Goal: Task Accomplishment & Management: Manage account settings

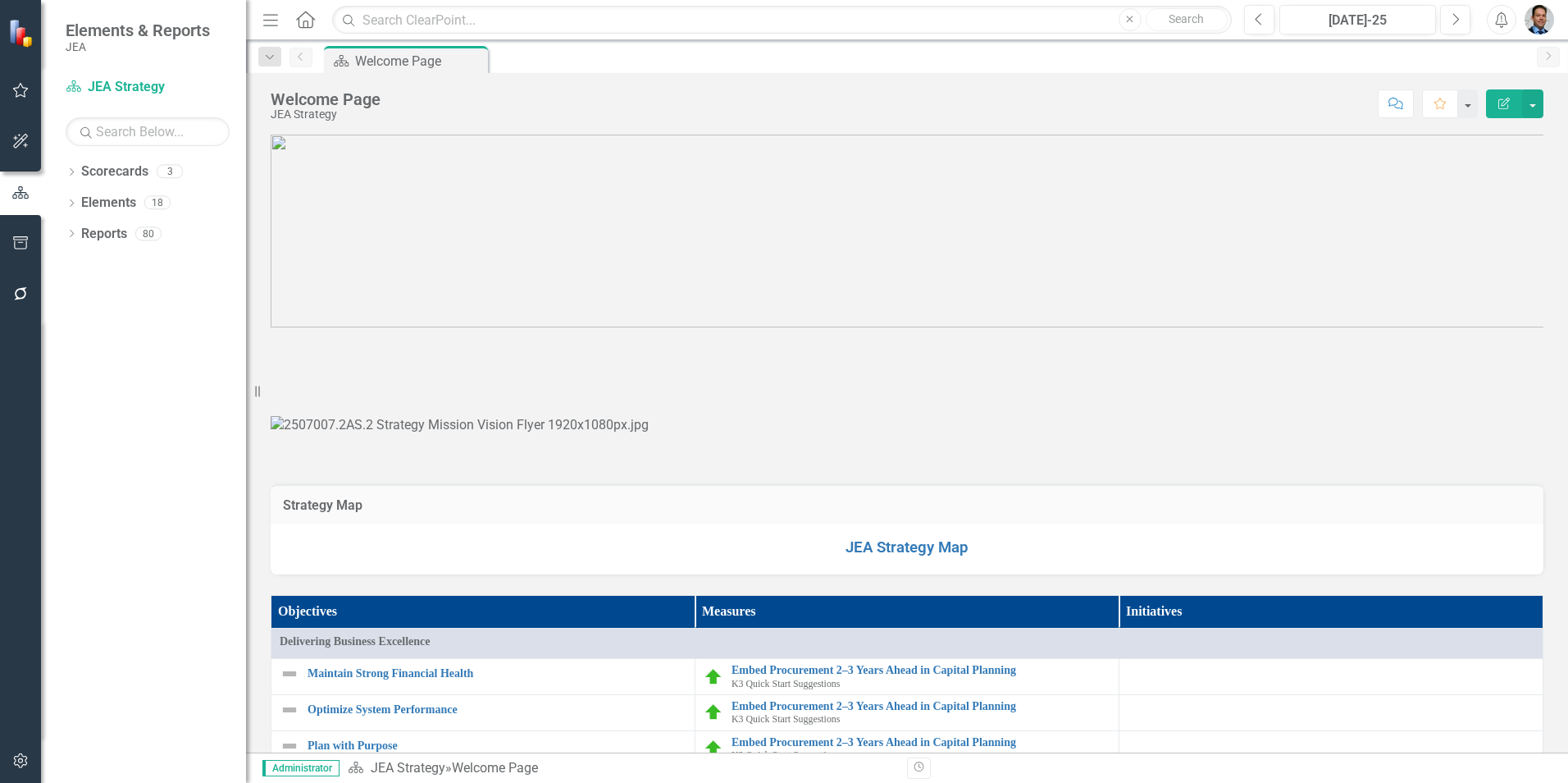
click at [1537, 104] on button "button" at bounding box center [1532, 104] width 21 height 29
click at [1489, 133] on link "Edit Edit Scorecard" at bounding box center [1476, 133] width 133 height 30
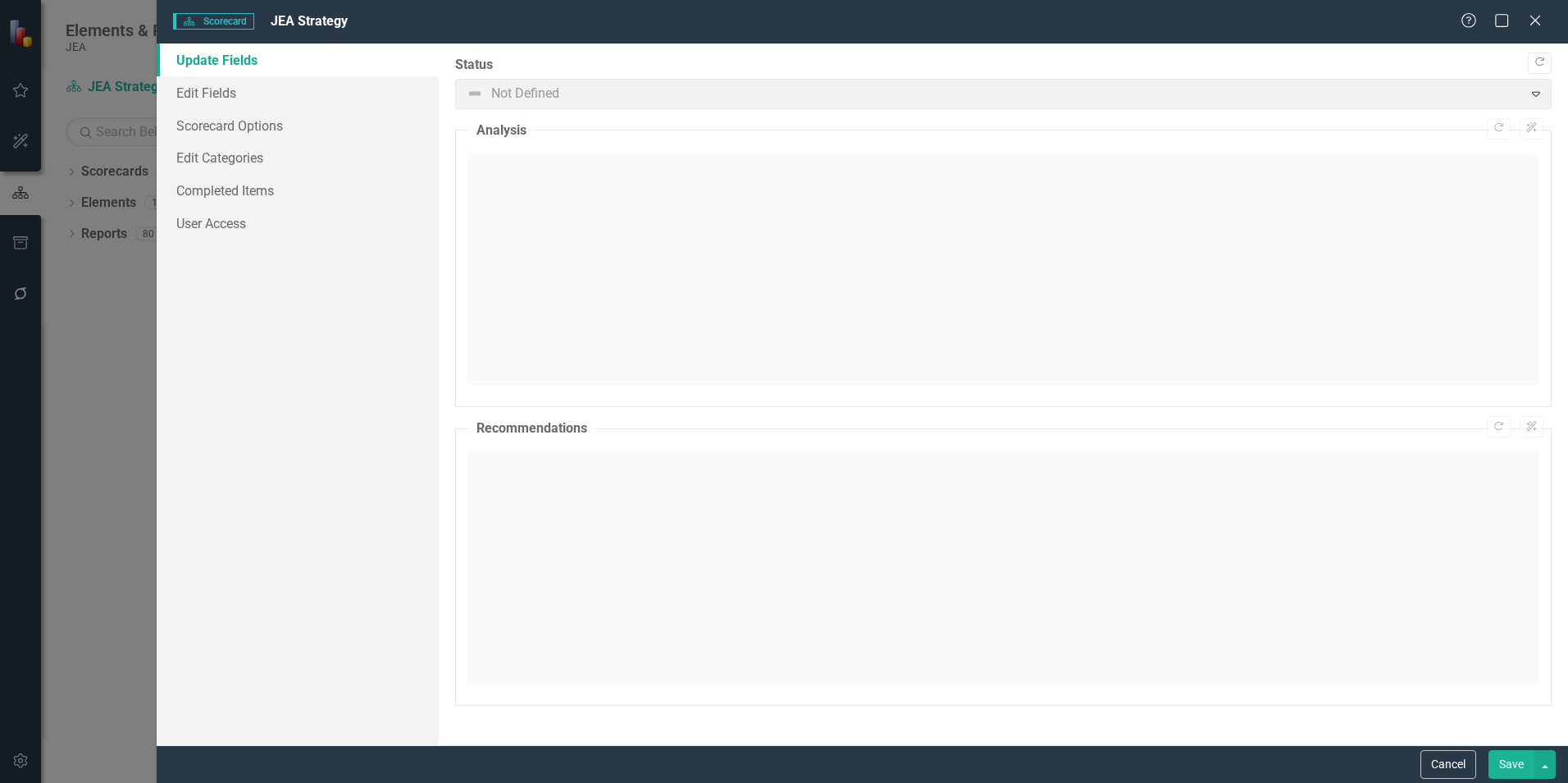
click at [1243, 20] on div "Scorecard Scorecard JEA Strategy" at bounding box center [815, 22] width 1286 height 19
click at [185, 85] on link "Edit Fields" at bounding box center [297, 93] width 282 height 33
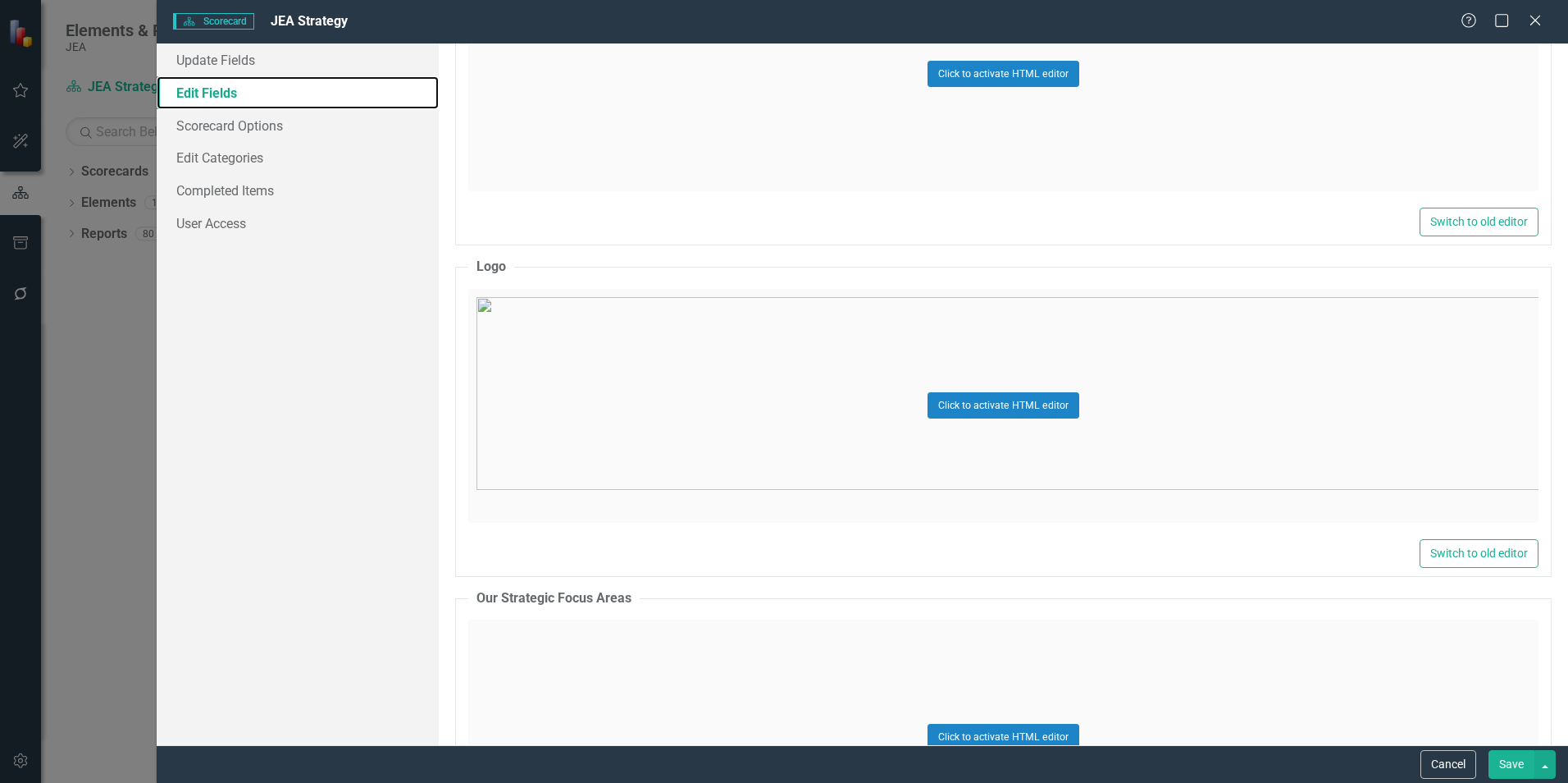
scroll to position [1313, 0]
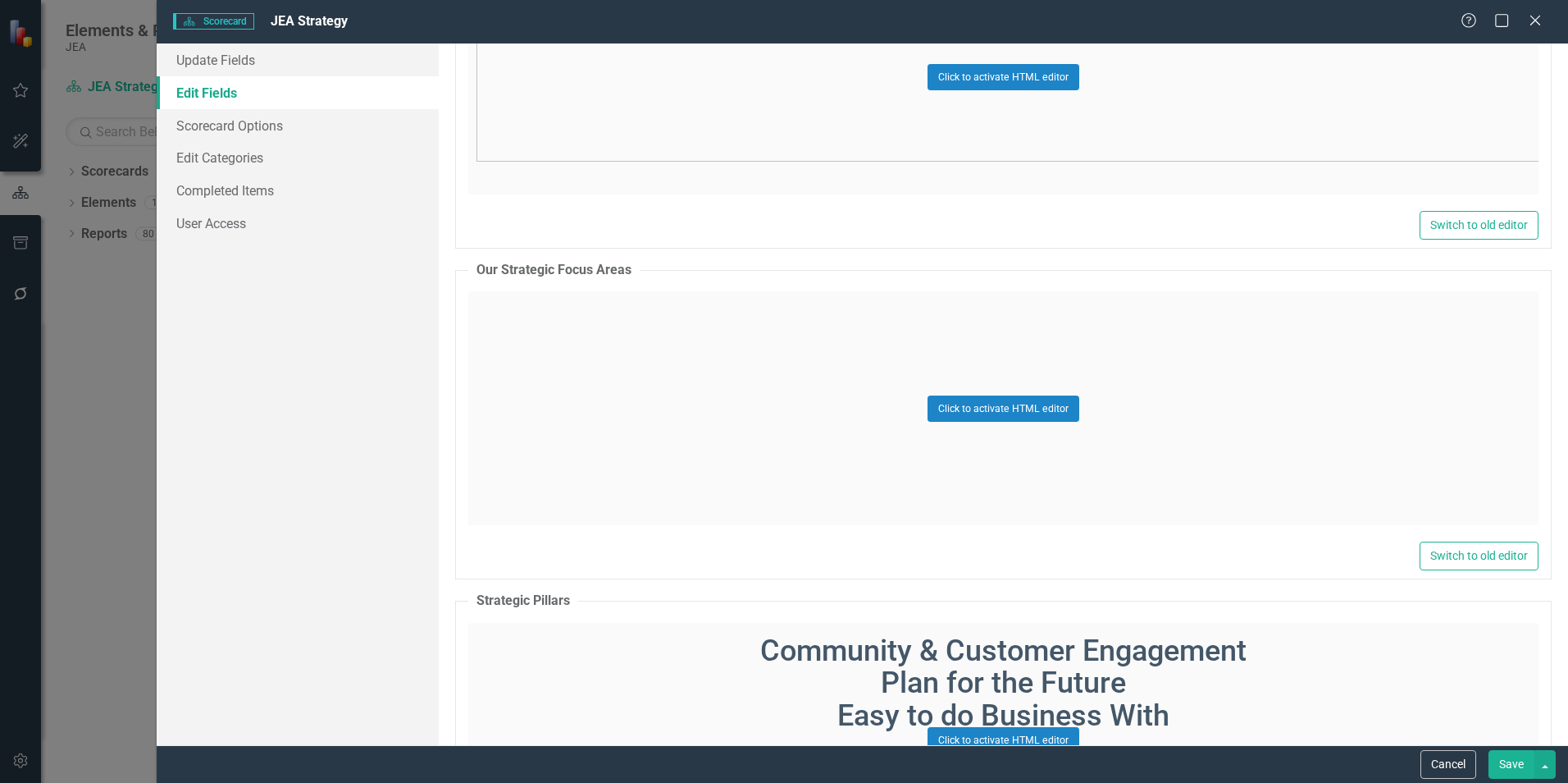
click at [1087, 410] on div "Click to activate HTML editor" at bounding box center [1003, 408] width 1070 height 234
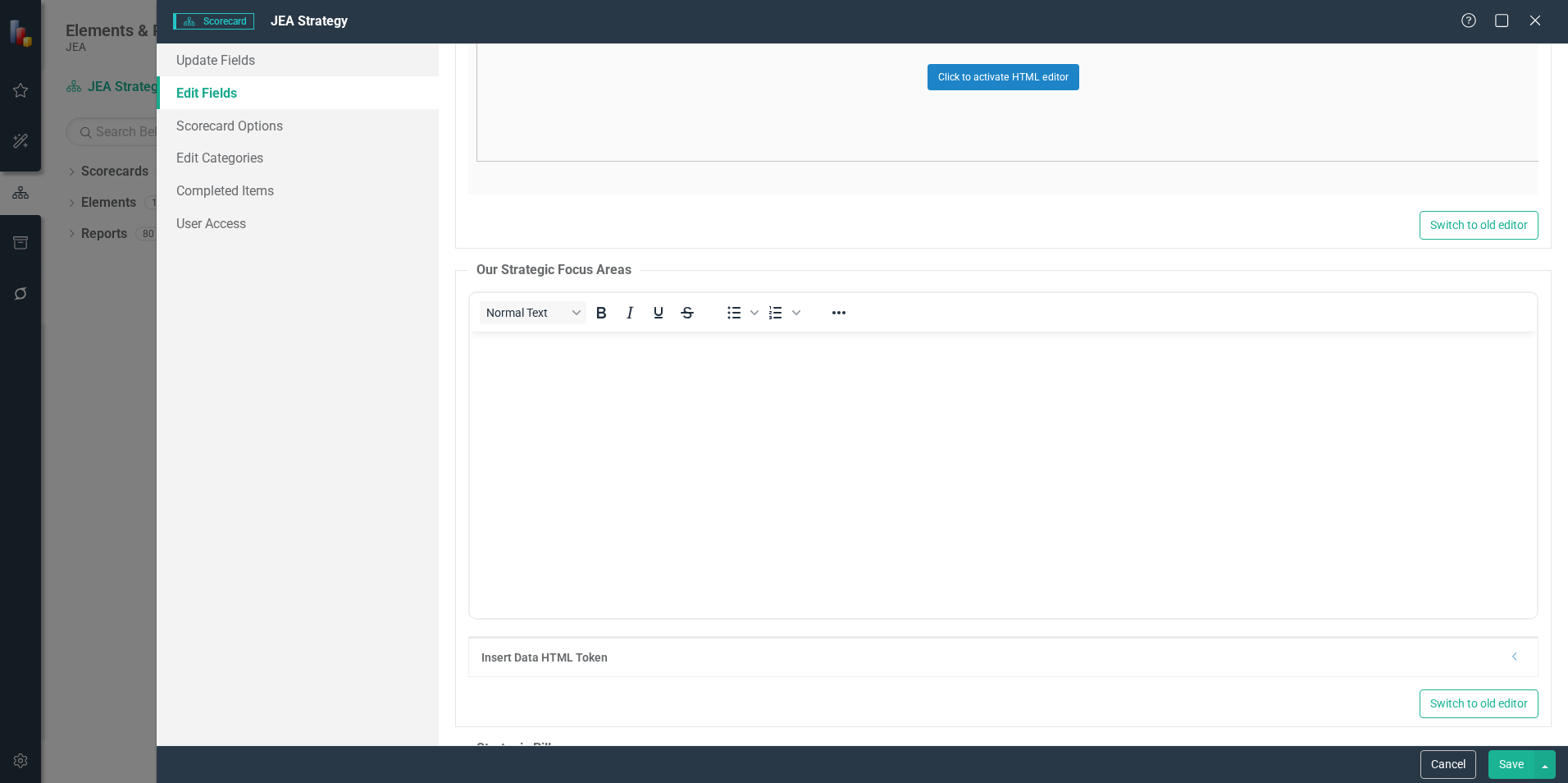
scroll to position [0, 0]
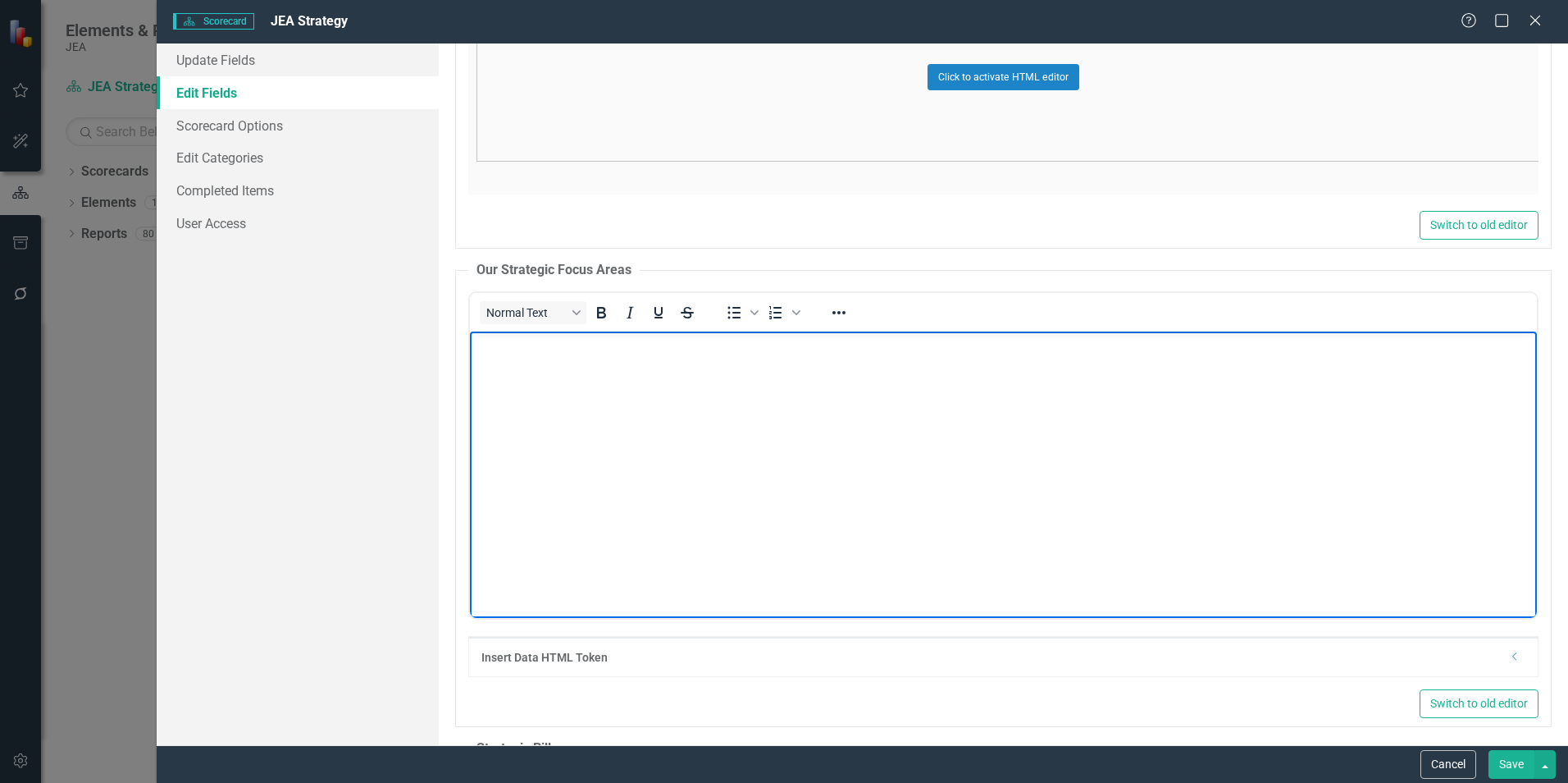
click at [1157, 336] on img "Rich Text Area. Press ALT-0 for help." at bounding box center [1003, 336] width 1059 height 0
click at [842, 320] on icon "Reveal or hide additional toolbar items" at bounding box center [839, 313] width 19 height 19
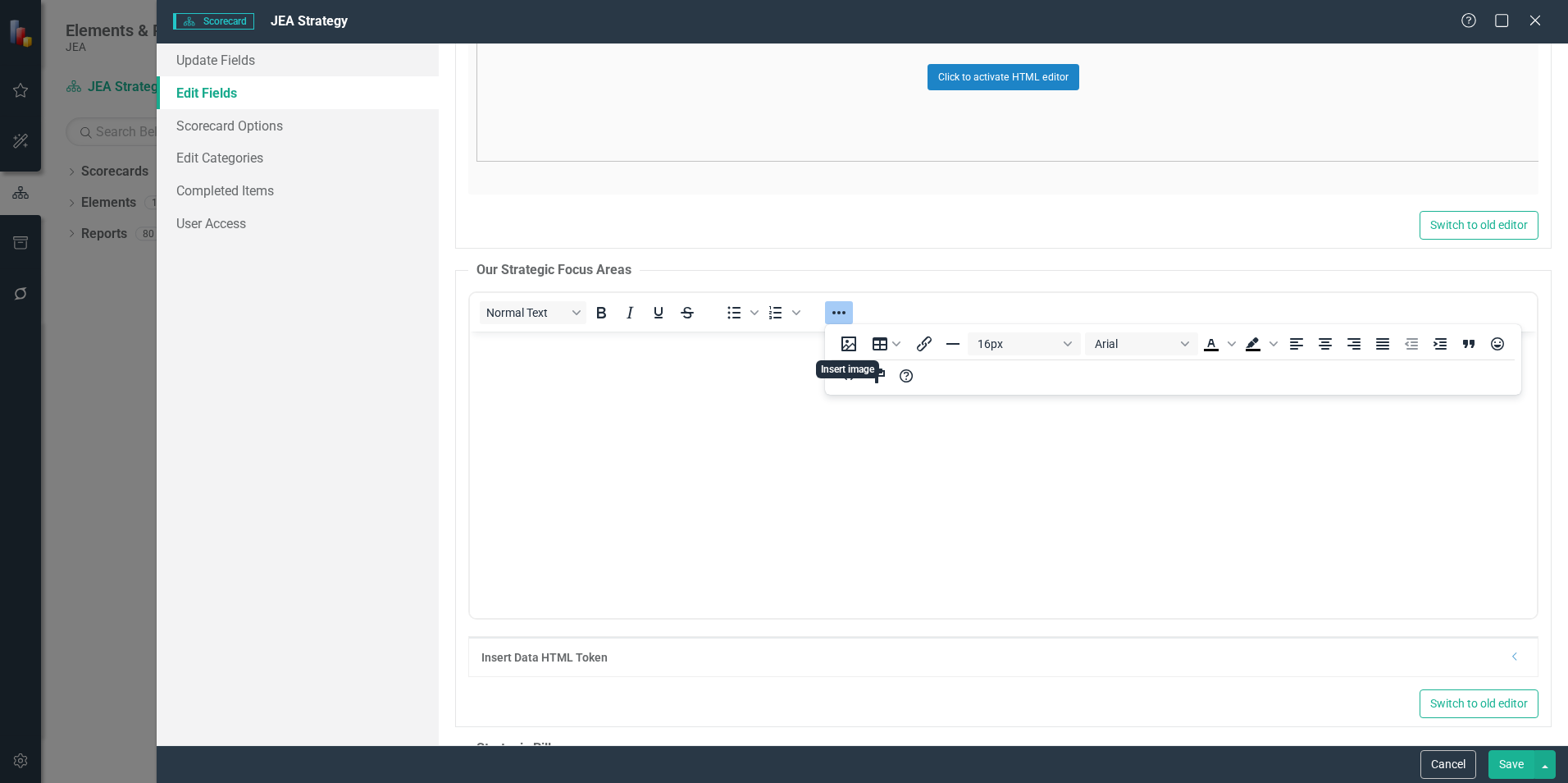
click at [843, 346] on button "Insert image" at bounding box center [848, 344] width 28 height 23
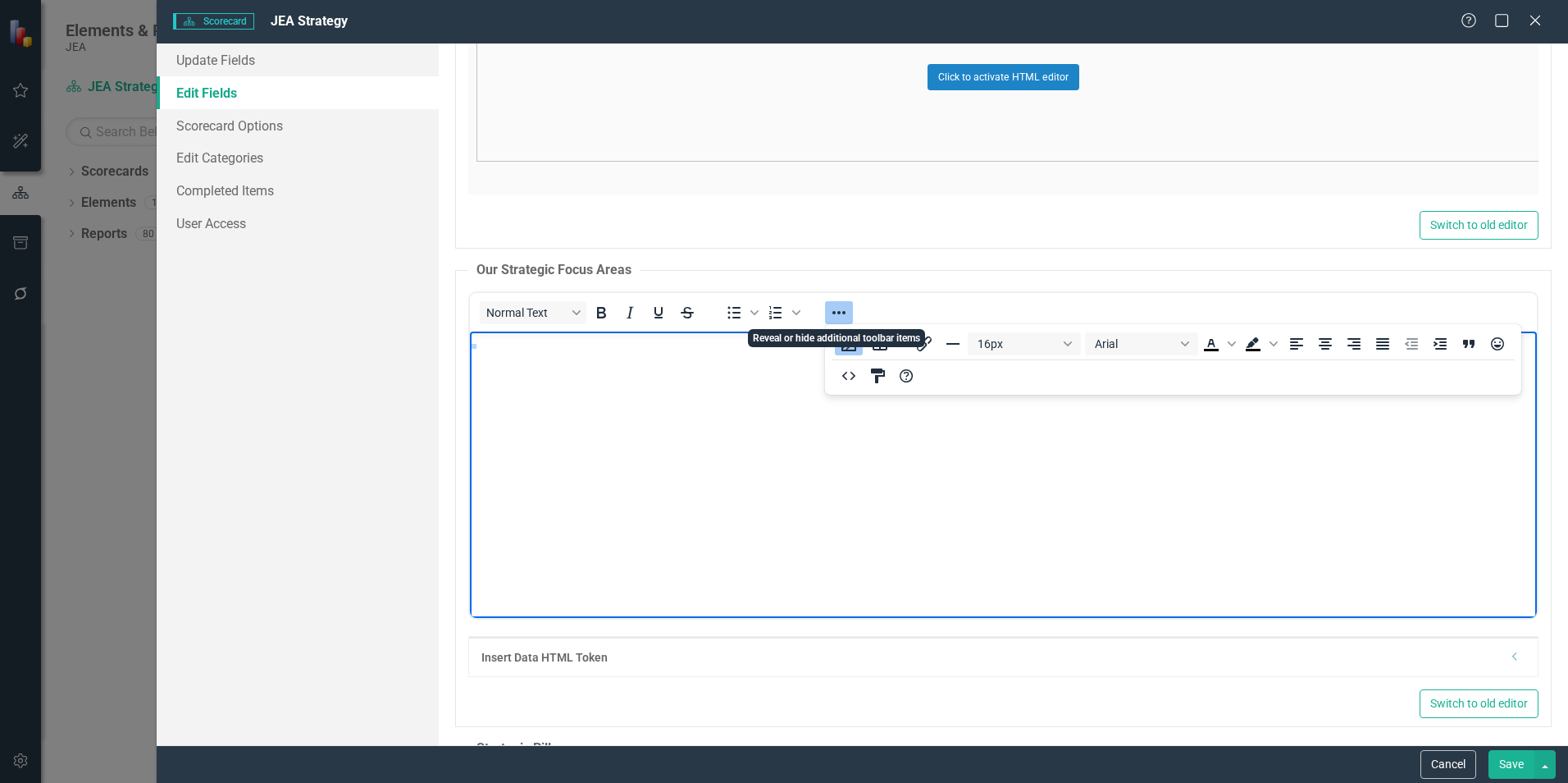
click at [836, 315] on icon "Reveal or hide additional toolbar items" at bounding box center [839, 313] width 19 height 19
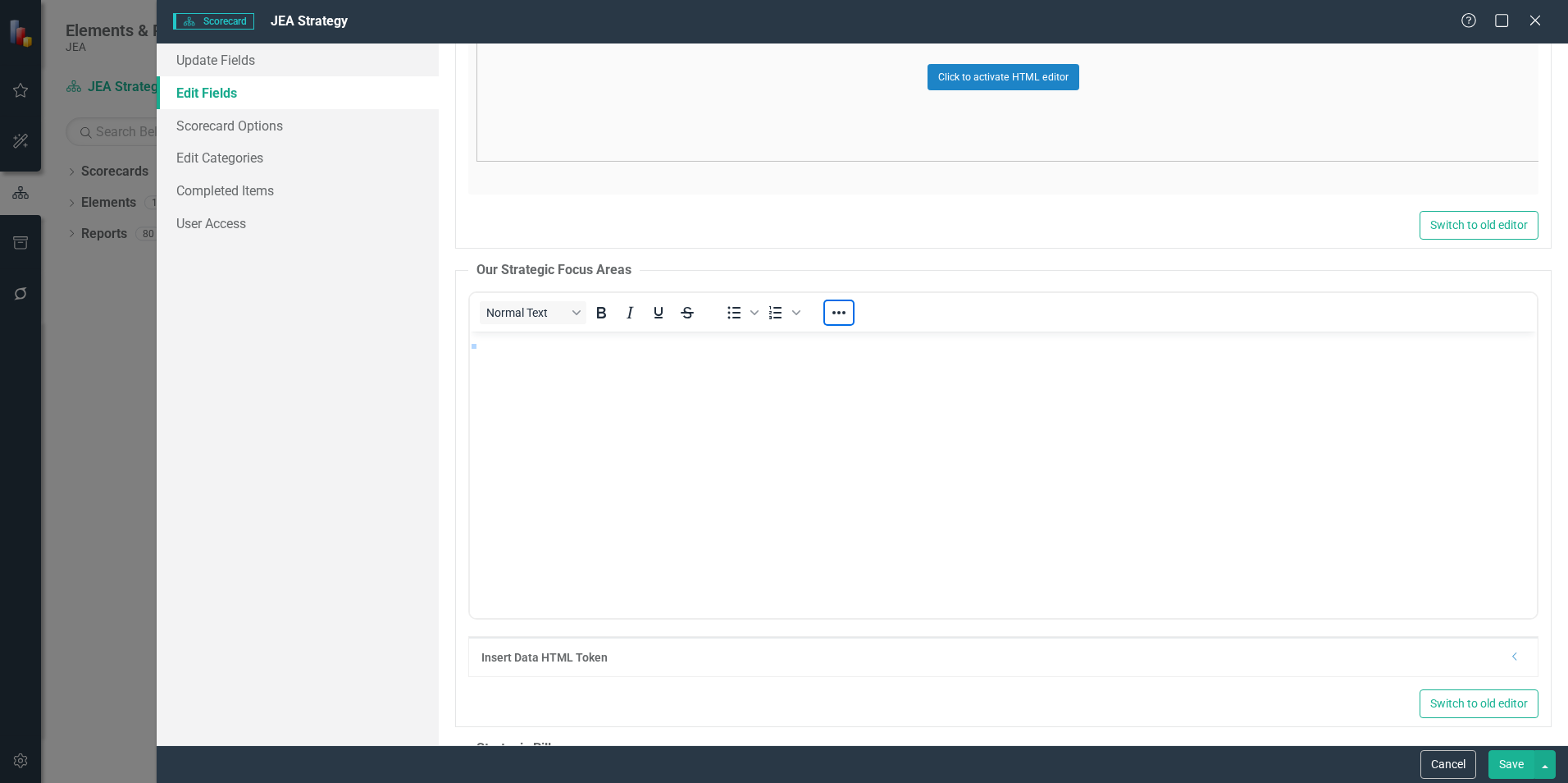
scroll to position [134, 0]
click at [474, 347] on img "Rich Text Area. Press ALT-0 for help." at bounding box center [474, 347] width 0 height 0
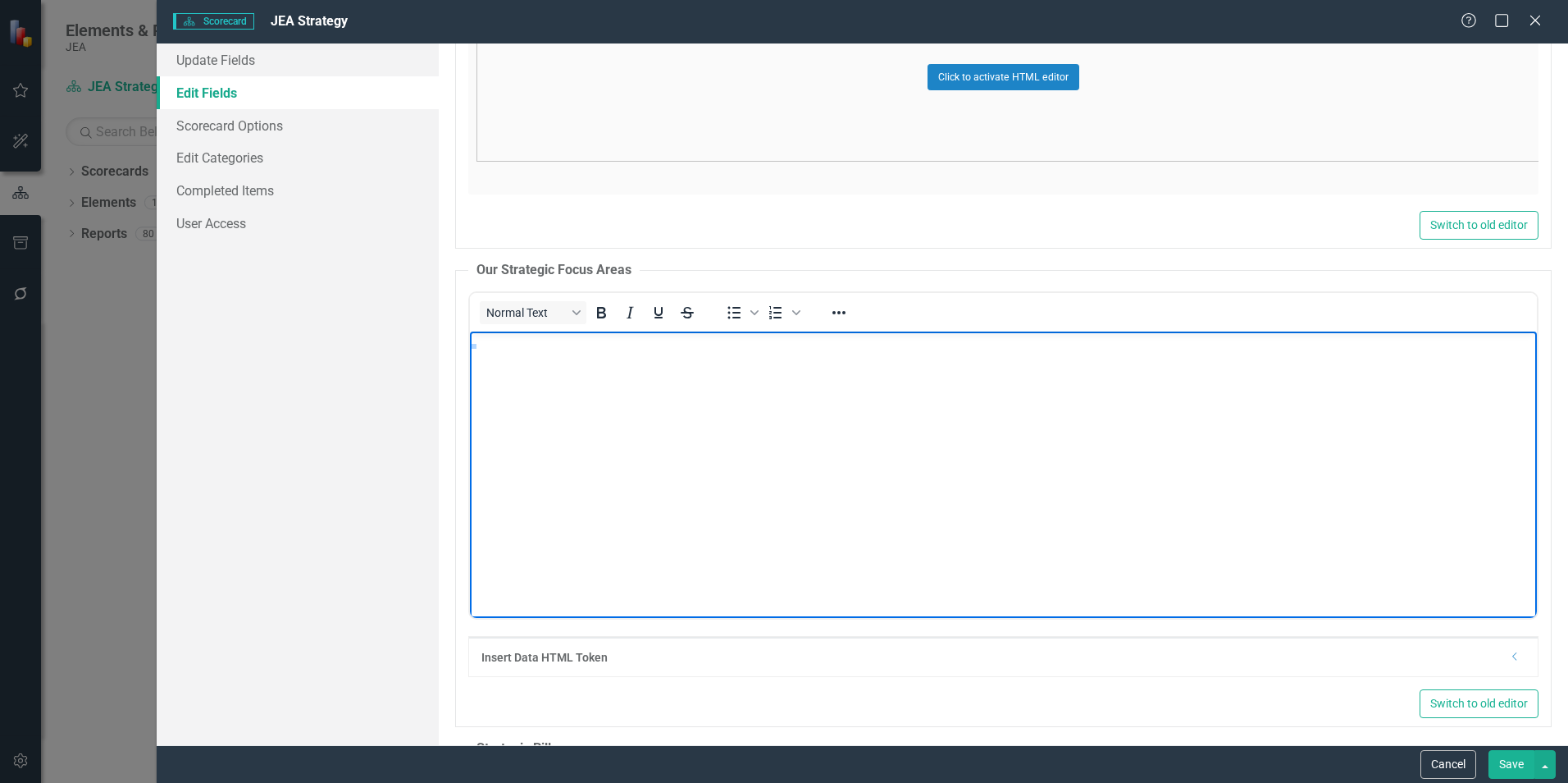
scroll to position [0, 0]
click at [841, 319] on icon "Reveal or hide additional toolbar items" at bounding box center [839, 313] width 19 height 19
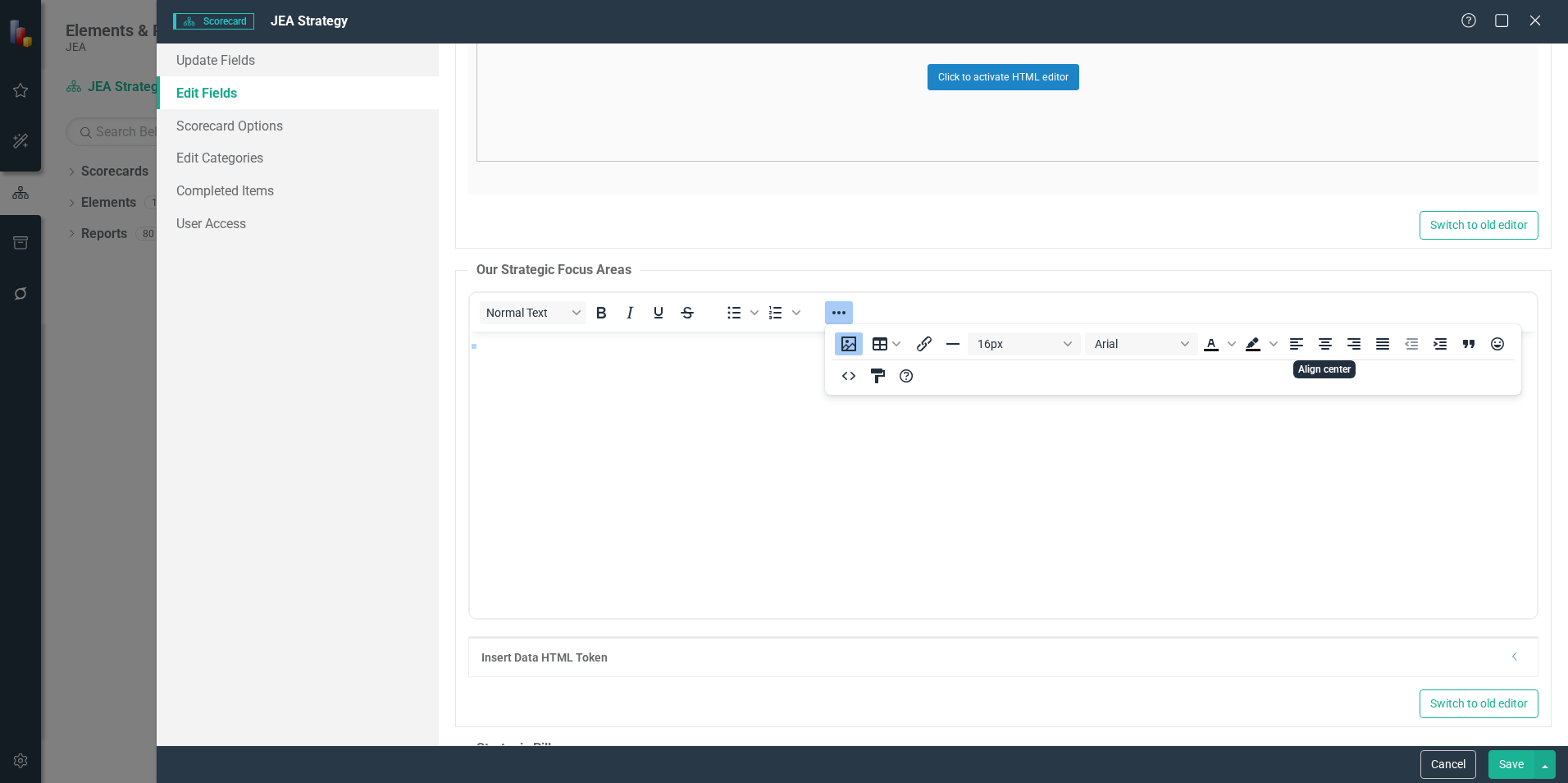
click at [1329, 342] on icon "Align center" at bounding box center [1325, 344] width 14 height 12
click at [1513, 766] on button "Save" at bounding box center [1511, 765] width 46 height 29
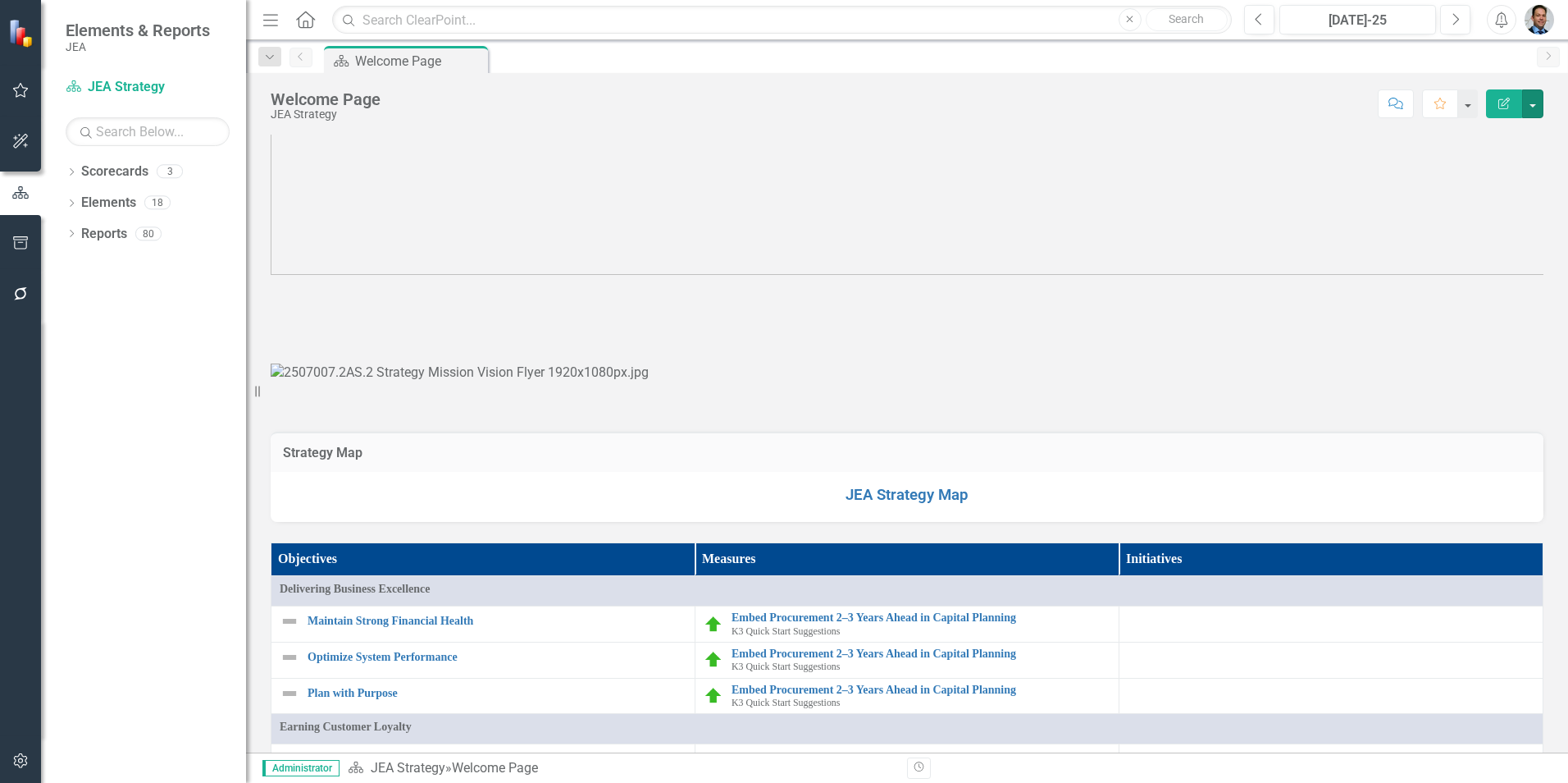
scroll to position [82, 0]
